Goal: Navigation & Orientation: Find specific page/section

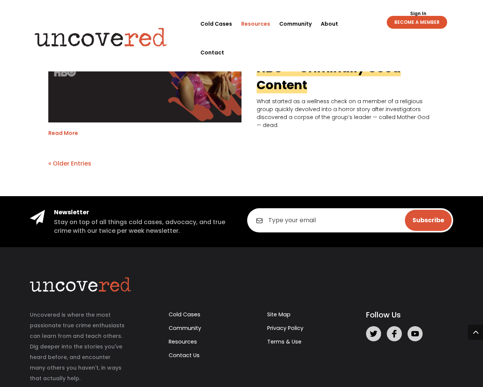
scroll to position [1536, 0]
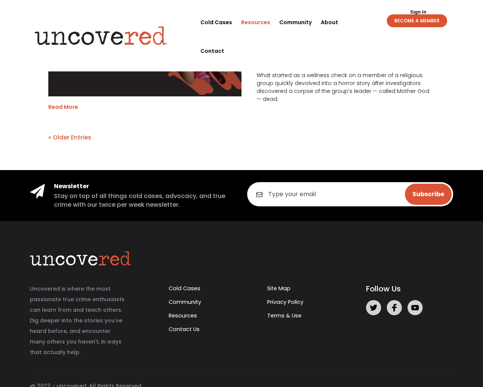
scroll to position [1536, 0]
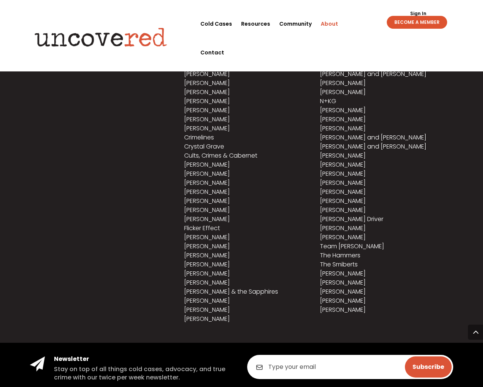
scroll to position [933, 0]
